Goal: Task Accomplishment & Management: Manage account settings

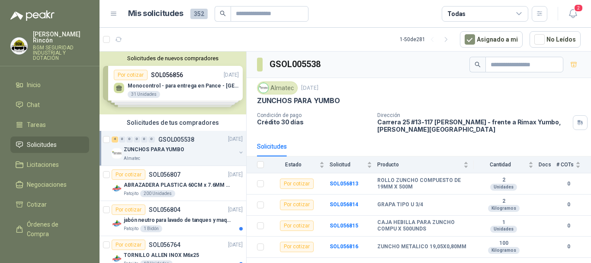
click at [43, 140] on span "Solicitudes" at bounding box center [42, 145] width 30 height 10
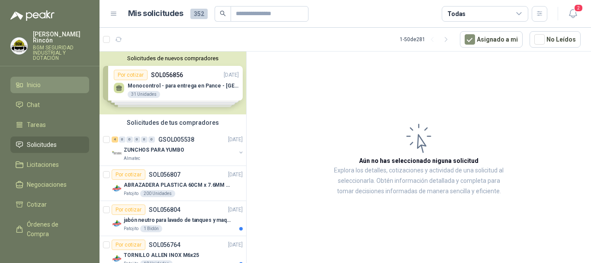
click at [43, 80] on li "Inicio" at bounding box center [50, 85] width 68 height 10
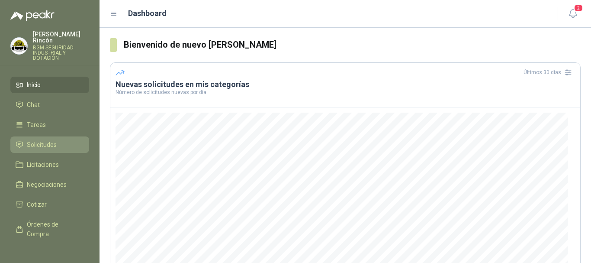
click at [74, 140] on li "Solicitudes" at bounding box center [50, 145] width 68 height 10
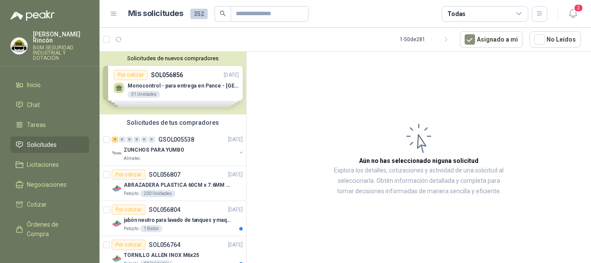
click at [191, 82] on div "Solicitudes de nuevos compradores Por cotizar SOL056856 [DATE] Monocontrol - pa…" at bounding box center [172, 82] width 147 height 63
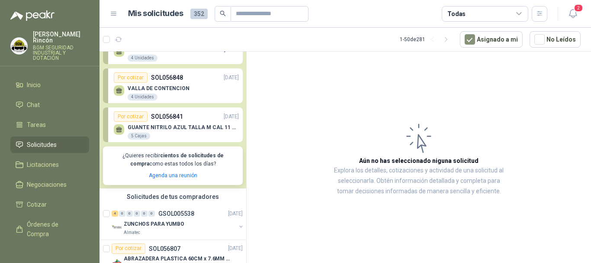
scroll to position [86, 0]
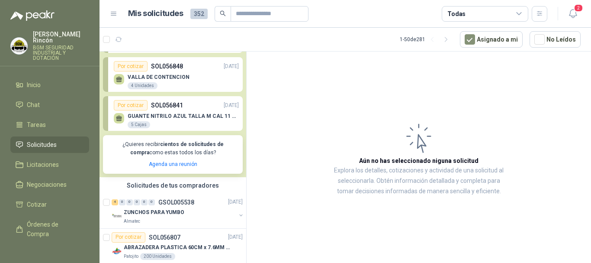
click at [185, 118] on p "GUANTE NITRILO AZUL TALLA M CAL 11 CAJA x 100 UND" at bounding box center [183, 116] width 111 height 6
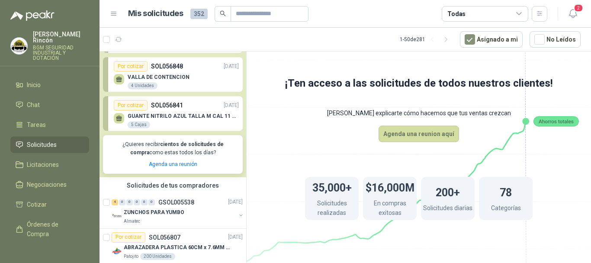
click at [185, 118] on p "GUANTE NITRILO AZUL TALLA M CAL 11 CAJA x 100 UND" at bounding box center [183, 116] width 111 height 6
